Goal: Task Accomplishment & Management: Use online tool/utility

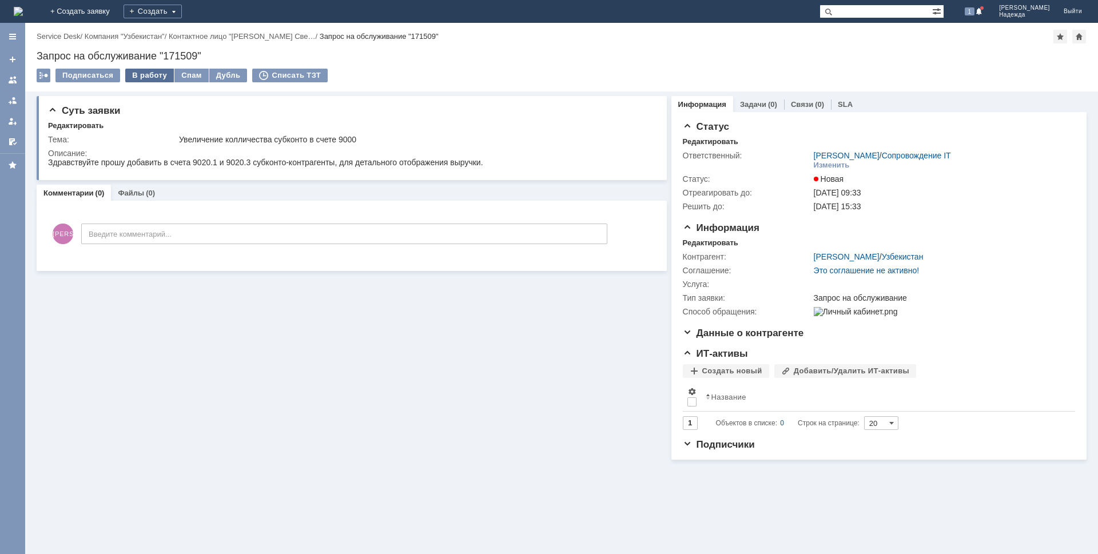
click at [146, 71] on div "В работу" at bounding box center [149, 76] width 49 height 14
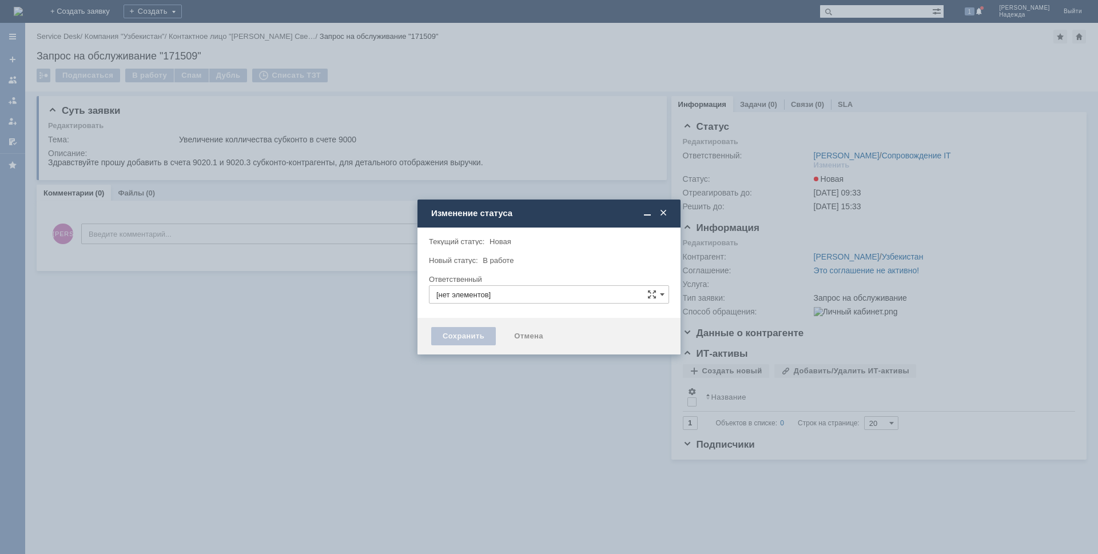
type input "[PERSON_NAME]"
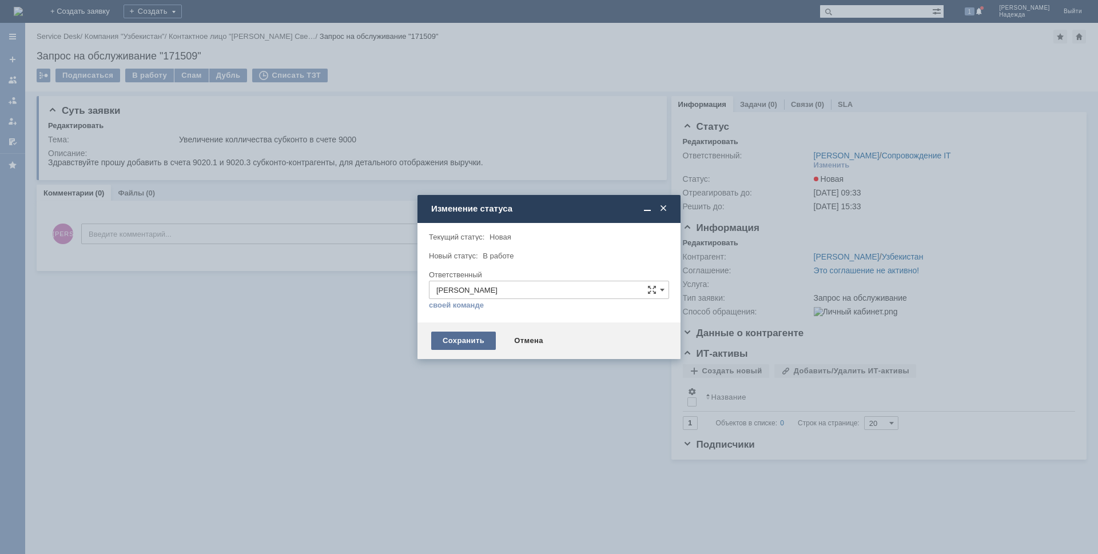
click at [465, 339] on div "Сохранить" at bounding box center [463, 341] width 65 height 18
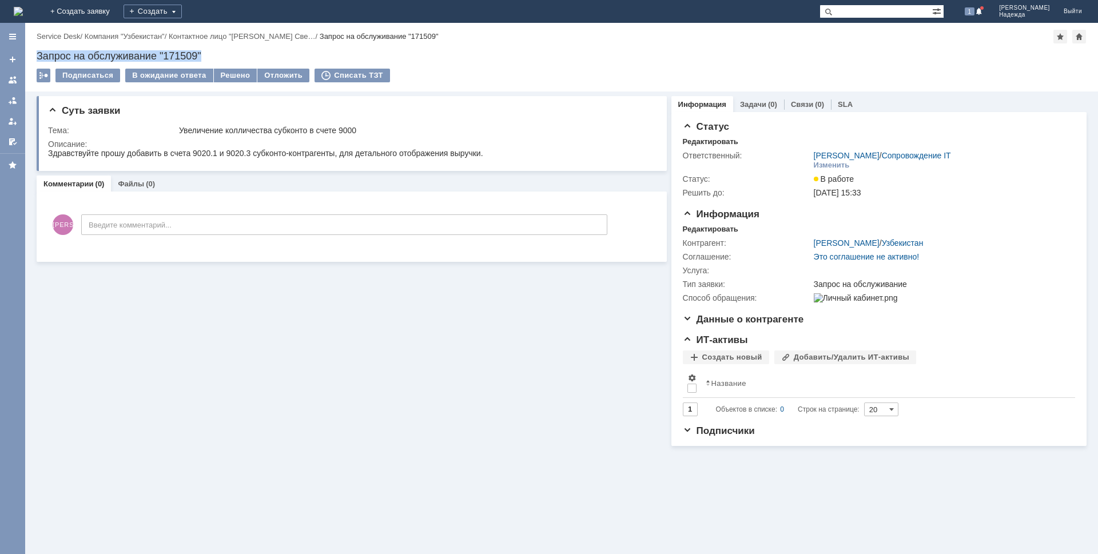
drag, startPoint x: 209, startPoint y: 50, endPoint x: 35, endPoint y: 50, distance: 173.9
click at [35, 50] on div "Назад | Service Desk / Компания "Узбекистан" / Контактное лицо "[PERSON_NAME] С…" at bounding box center [561, 57] width 1073 height 69
copy div "Запрос на обслуживание "171509""
click at [492, 154] on html "Здравствуйте прошу добавить в счета 9020.1 и 9020.3 субконто-контрагенты, для д…" at bounding box center [349, 154] width 603 height 10
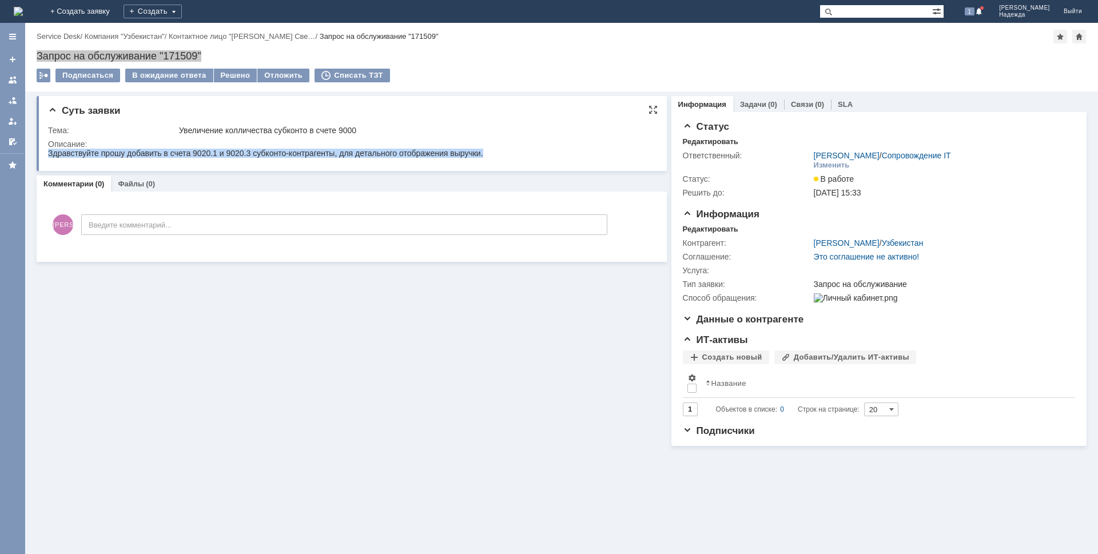
drag, startPoint x: 483, startPoint y: 152, endPoint x: 49, endPoint y: 150, distance: 434.6
click at [49, 150] on html "Здравствуйте прошу добавить в счета 9020.1 и 9020.3 субконто-контрагенты, для д…" at bounding box center [349, 154] width 603 height 10
copy div "Здравствуйте прошу добавить в счета 9020.1 и 9020.3 субконто-контрагенты, для д…"
